Goal: Task Accomplishment & Management: Manage account settings

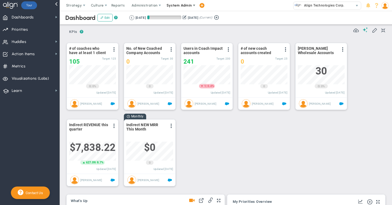
click at [174, 7] on span "System Admin" at bounding box center [179, 5] width 25 height 4
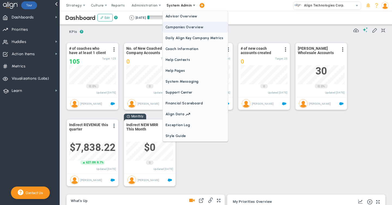
click at [174, 29] on span "Companies Overview" at bounding box center [195, 27] width 65 height 11
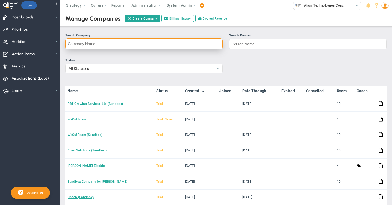
click at [89, 43] on input "Search Company" at bounding box center [143, 43] width 157 height 11
type input "gpw"
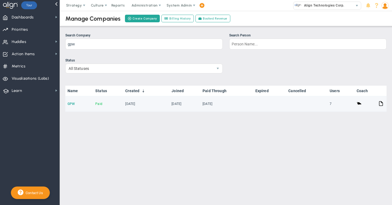
click at [71, 105] on link "GPW" at bounding box center [71, 104] width 7 height 4
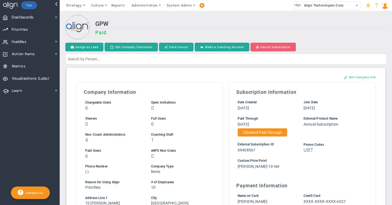
click at [270, 47] on button "Cancel Subscription" at bounding box center [273, 47] width 45 height 9
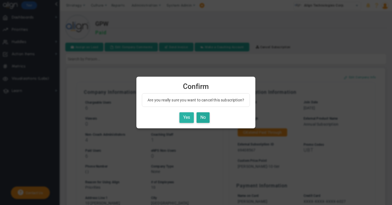
click at [189, 118] on button "Yes" at bounding box center [187, 118] width 14 height 11
